Goal: Transaction & Acquisition: Purchase product/service

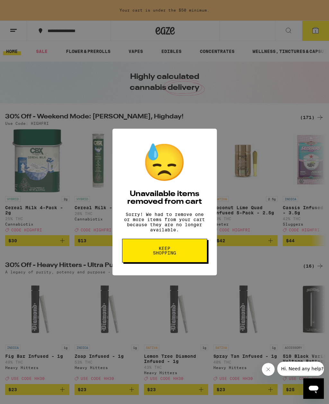
click at [170, 252] on span "Keep Shopping" at bounding box center [164, 250] width 33 height 9
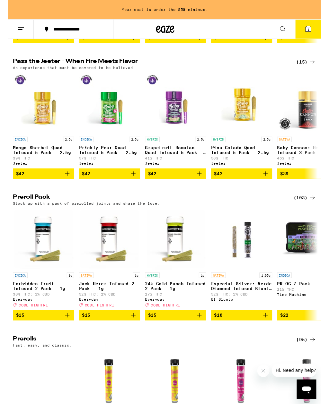
scroll to position [1575, 0]
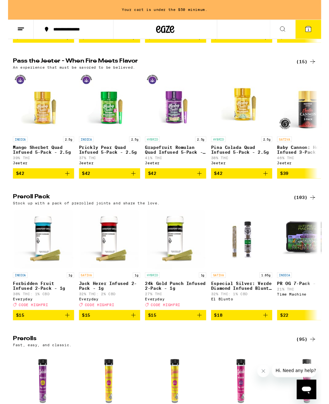
click at [320, 69] on icon at bounding box center [320, 65] width 8 height 8
